Goal: Find specific page/section: Find specific page/section

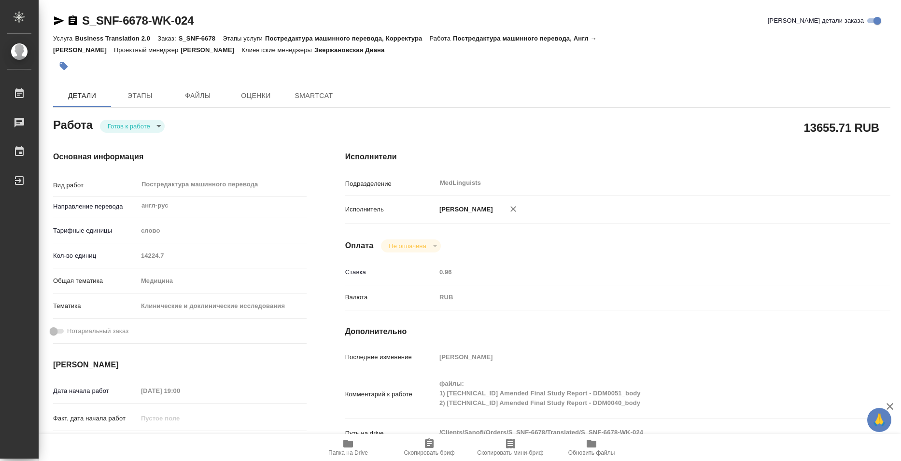
type textarea "x"
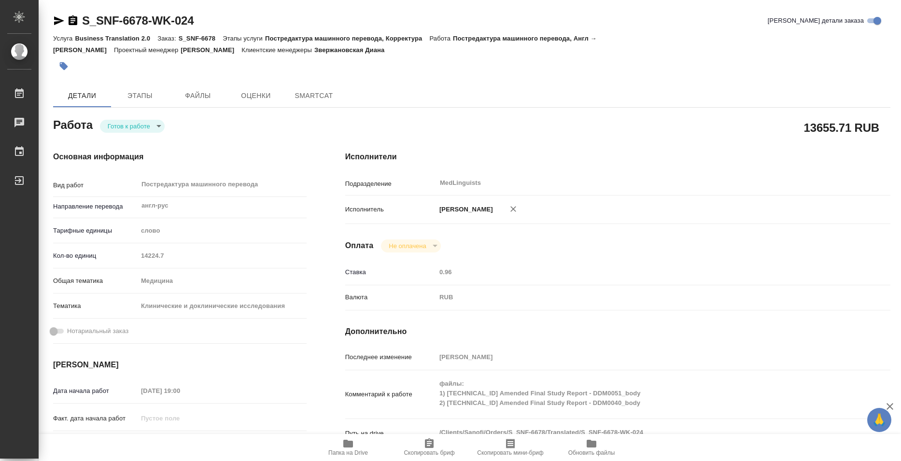
type textarea "x"
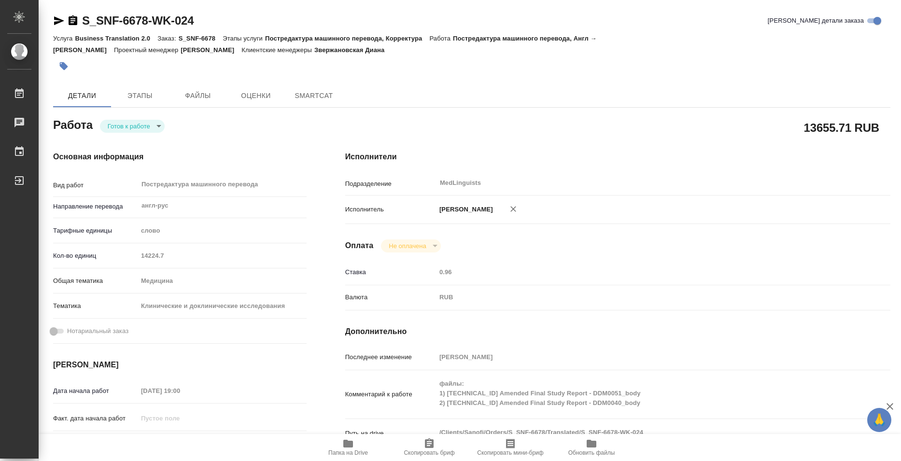
type textarea "x"
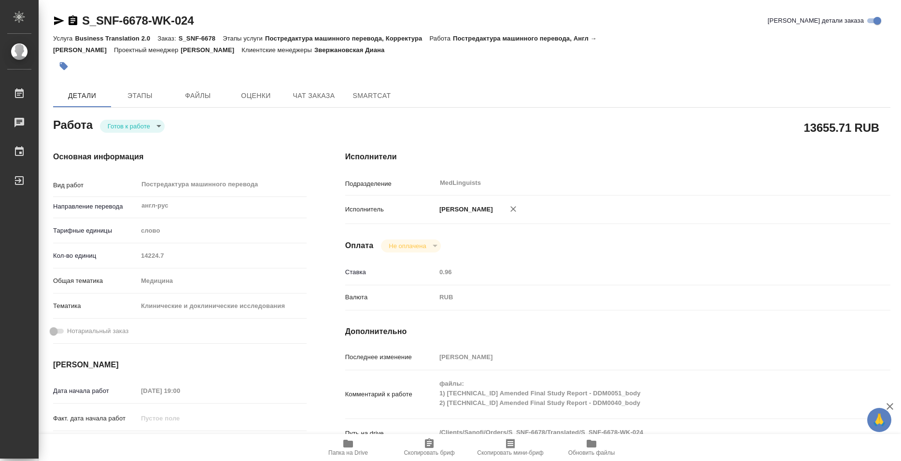
type textarea "x"
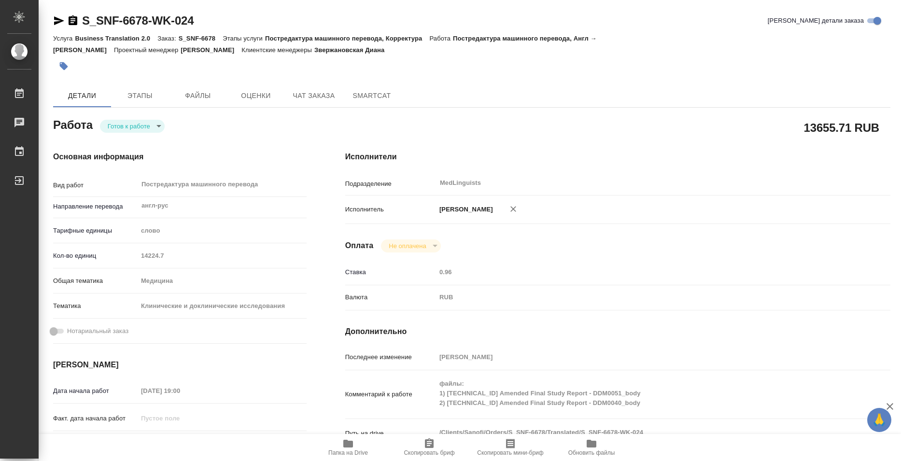
type textarea "x"
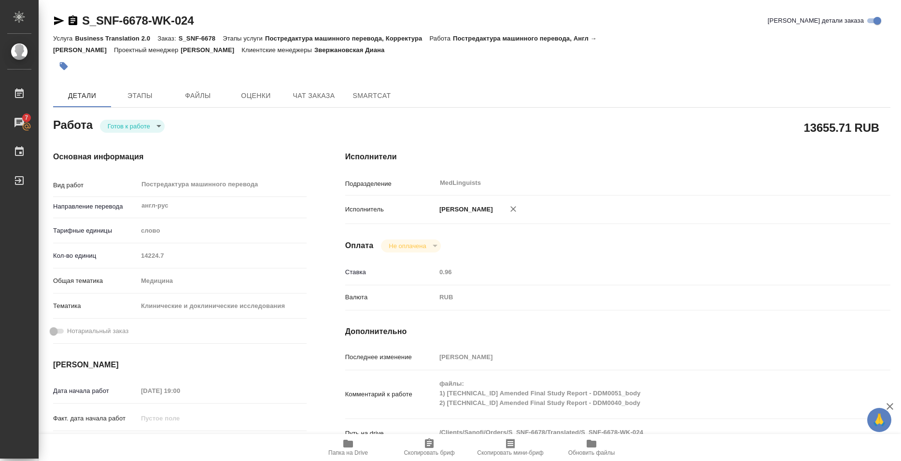
click at [358, 449] on span "Папка на Drive" at bounding box center [348, 452] width 40 height 7
click at [360, 449] on span "Папка на Drive" at bounding box center [348, 452] width 40 height 7
